Goal: Transaction & Acquisition: Purchase product/service

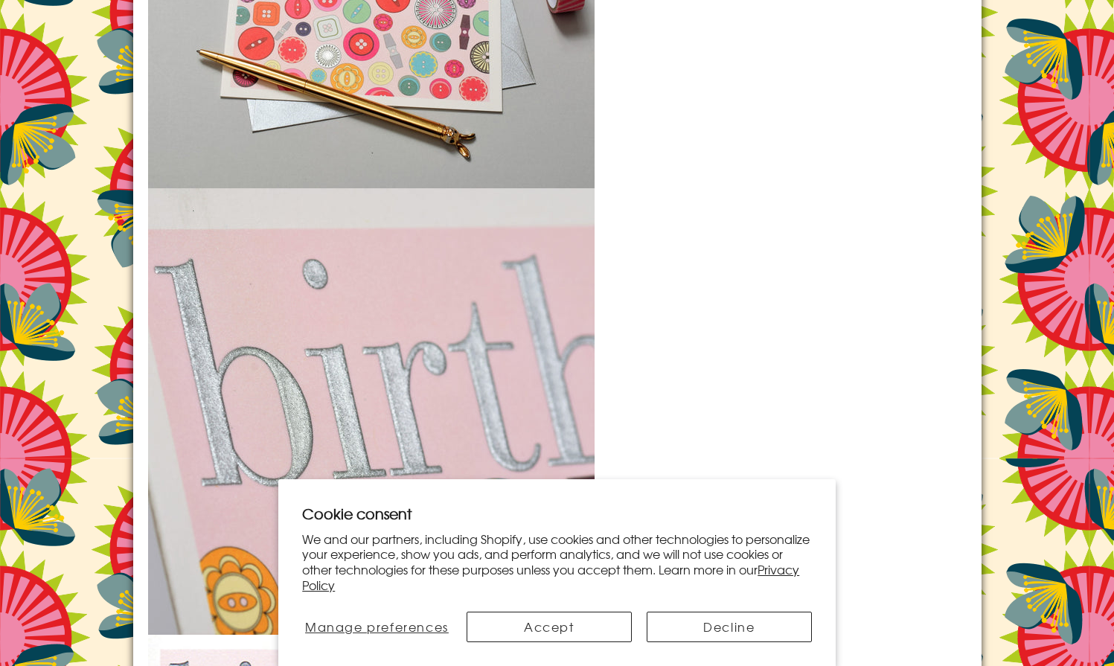
scroll to position [1998, 0]
